Goal: Find specific page/section: Find specific page/section

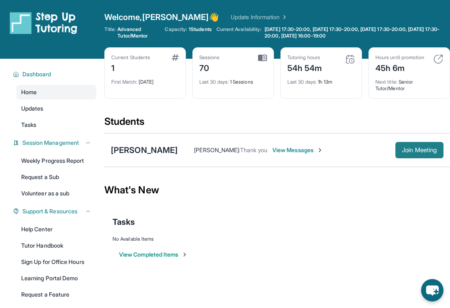
click at [401, 142] on button "Join Meeting" at bounding box center [420, 150] width 48 height 16
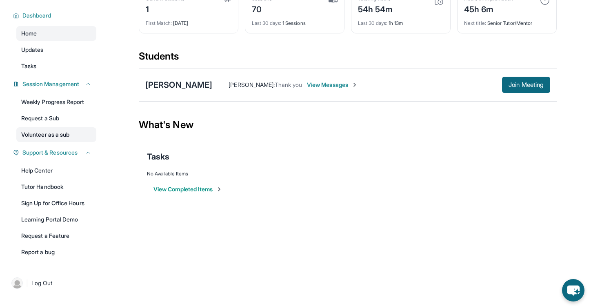
scroll to position [59, 0]
click at [52, 188] on link "Tutor Handbook" at bounding box center [56, 187] width 80 height 15
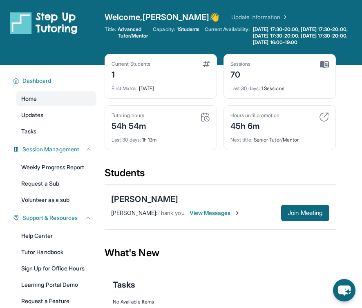
click at [135, 20] on span "Welcome, Michelle 👋" at bounding box center [161, 16] width 115 height 11
click at [149, 13] on span "Welcome, Michelle 👋" at bounding box center [161, 16] width 115 height 11
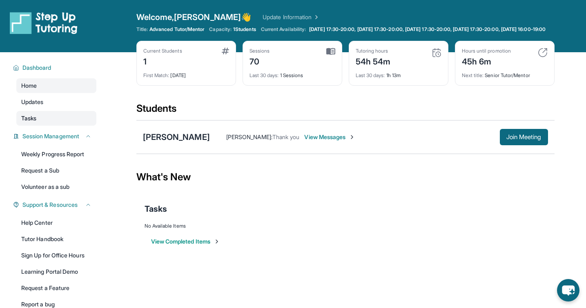
click at [54, 124] on link "Tasks" at bounding box center [56, 118] width 80 height 15
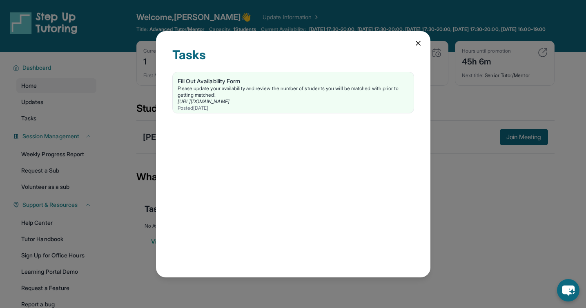
click at [361, 42] on icon at bounding box center [418, 43] width 4 height 4
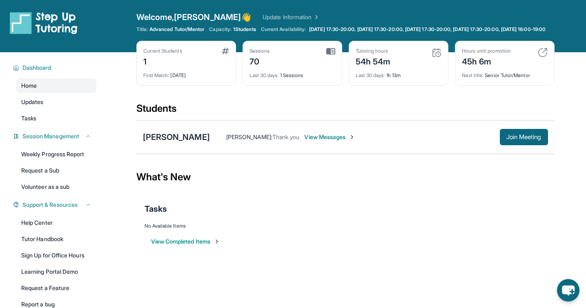
click at [189, 21] on span "Welcome, Michelle 👋" at bounding box center [193, 16] width 115 height 11
click at [149, 143] on div "[PERSON_NAME]" at bounding box center [176, 136] width 67 height 11
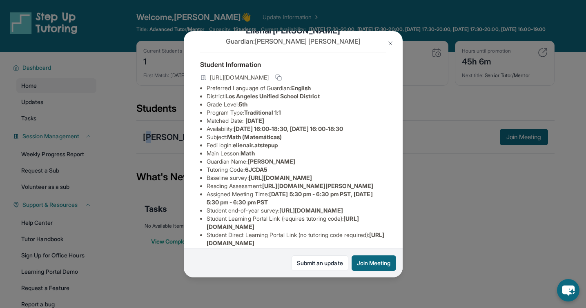
scroll to position [24, 0]
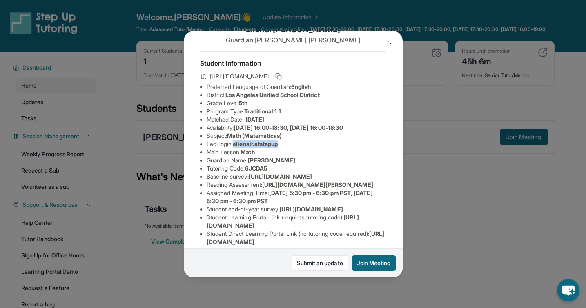
drag, startPoint x: 237, startPoint y: 144, endPoint x: 289, endPoint y: 144, distance: 52.6
click at [290, 144] on li "Eedi login : elienair.atstepup" at bounding box center [296, 144] width 180 height 8
copy span "elienair.atstepup"
click at [265, 152] on li "Main Lesson : Math" at bounding box center [296, 152] width 180 height 8
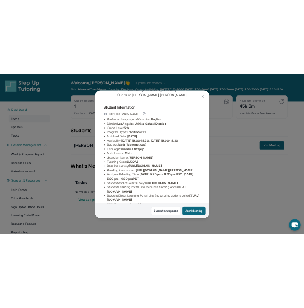
scroll to position [113, 0]
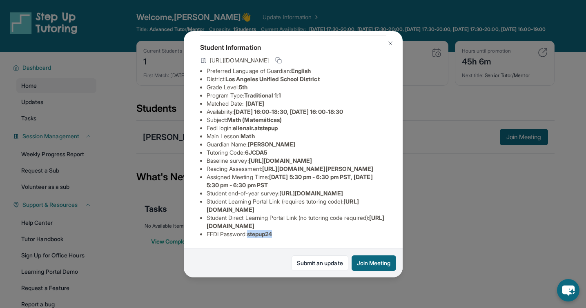
drag, startPoint x: 293, startPoint y: 235, endPoint x: 251, endPoint y: 235, distance: 42.0
click at [251, 235] on li "EEDI Password : stepup24" at bounding box center [296, 234] width 180 height 8
copy span "stepup24"
click at [361, 201] on div "Elienai Rosas Guardian: Diana Rosas Student Information https://student-portal.…" at bounding box center [293, 154] width 586 height 308
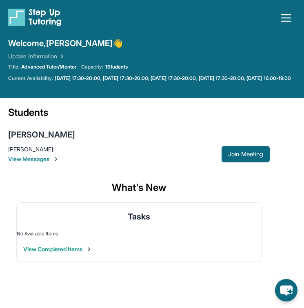
click at [131, 119] on div "Students" at bounding box center [139, 115] width 262 height 18
